Goal: Find contact information: Find contact information

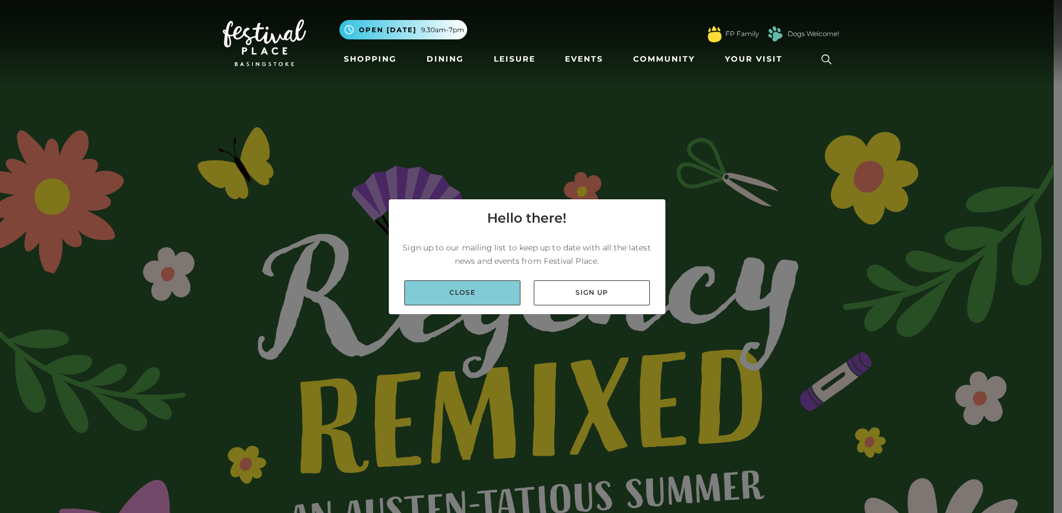
click at [498, 293] on link "Close" at bounding box center [462, 293] width 116 height 25
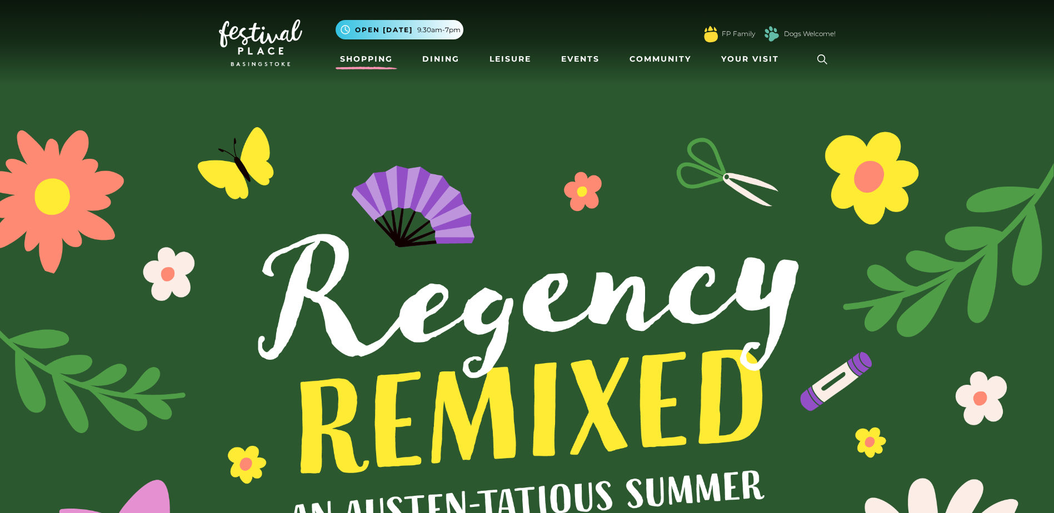
click at [366, 59] on link "Shopping" at bounding box center [367, 59] width 62 height 21
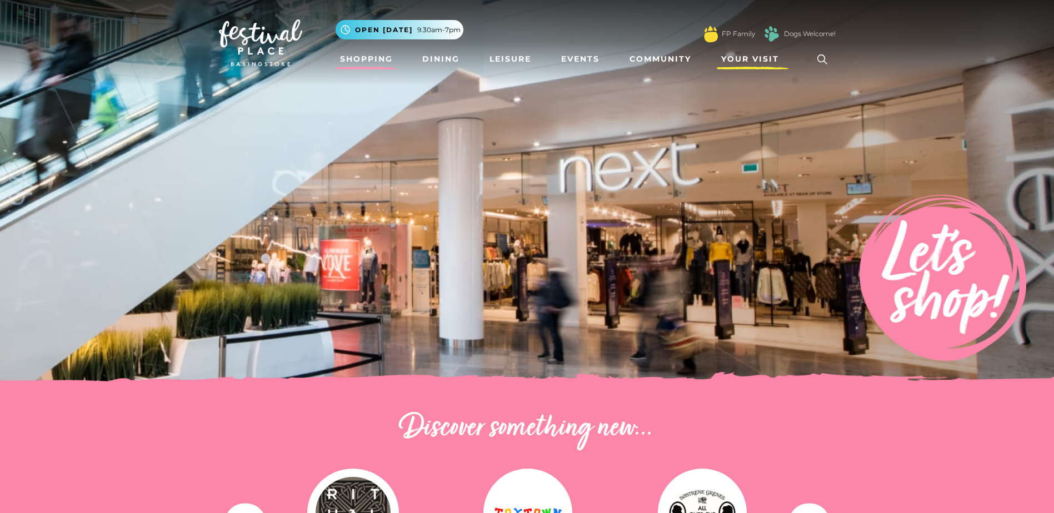
click at [746, 59] on span "Your Visit" at bounding box center [750, 59] width 58 height 12
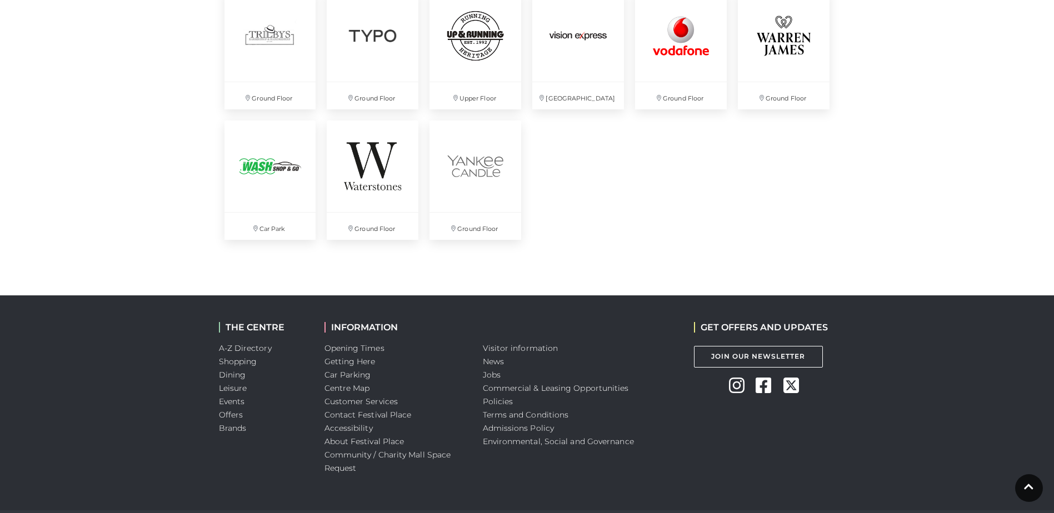
scroll to position [3097, 0]
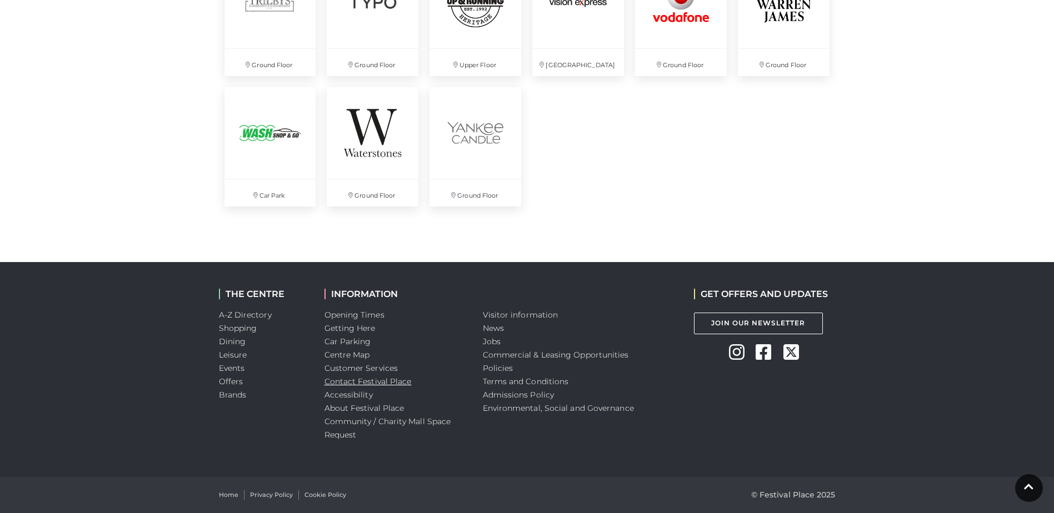
click at [386, 383] on link "Contact Festival Place" at bounding box center [367, 382] width 87 height 10
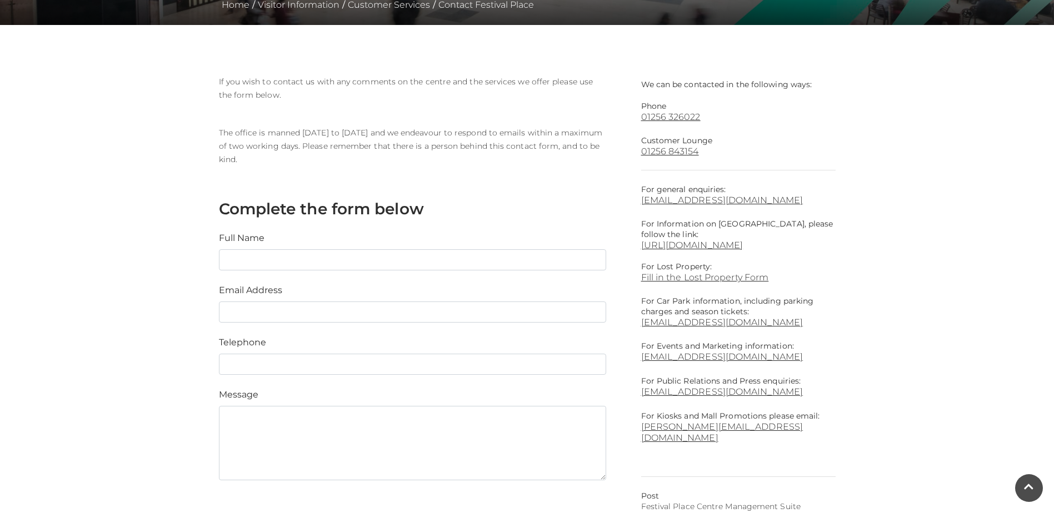
scroll to position [222, 0]
